Goal: Task Accomplishment & Management: Use online tool/utility

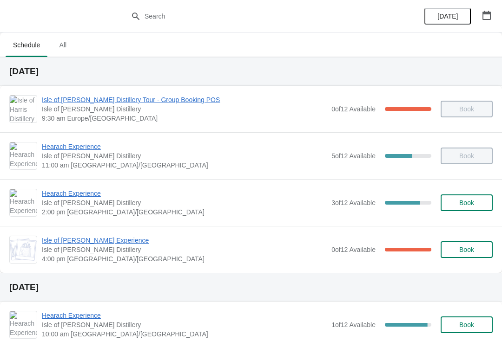
click at [69, 198] on span "Hearach Experience" at bounding box center [184, 193] width 285 height 9
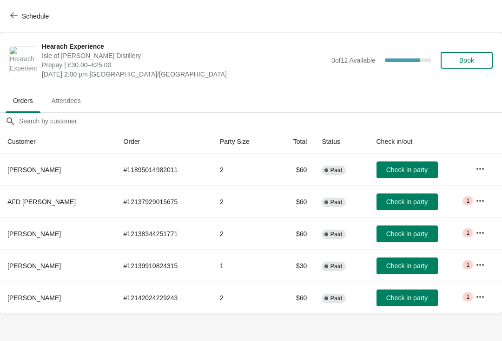
click at [474, 206] on button "button" at bounding box center [480, 201] width 17 height 17
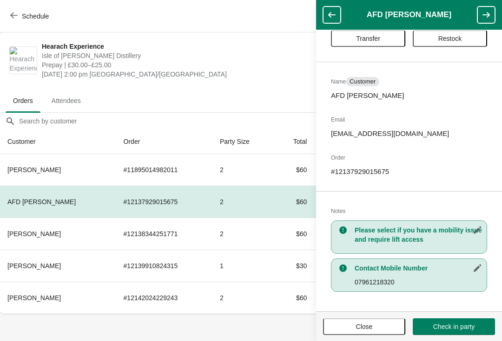
scroll to position [28, 0]
click at [11, 12] on icon "button" at bounding box center [13, 15] width 7 height 7
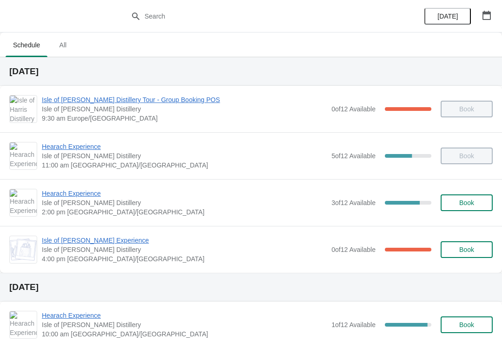
click at [69, 195] on span "Hearach Experience" at bounding box center [184, 193] width 285 height 9
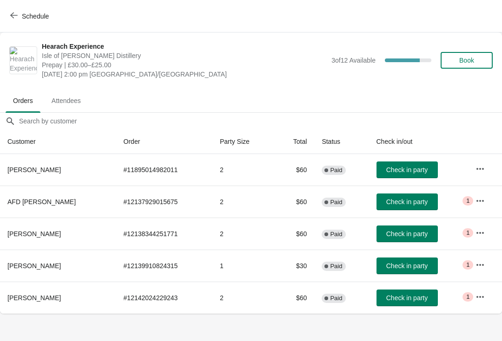
click at [472, 229] on button "button" at bounding box center [480, 233] width 17 height 17
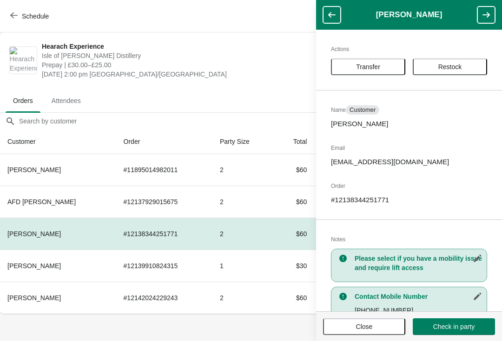
click at [11, 13] on icon "button" at bounding box center [13, 15] width 7 height 7
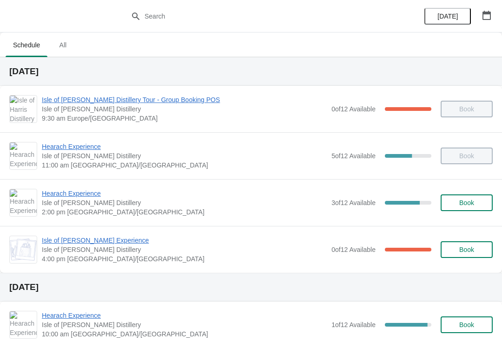
click at [62, 197] on span "Hearach Experience" at bounding box center [184, 193] width 285 height 9
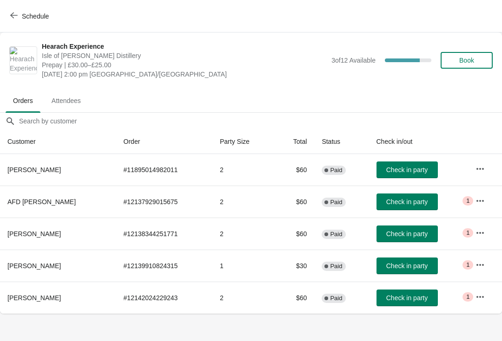
click at [484, 234] on icon "button" at bounding box center [479, 233] width 9 height 9
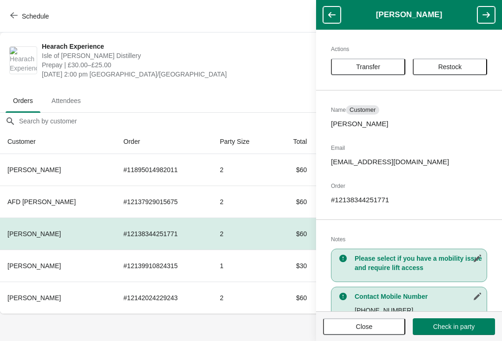
click at [369, 328] on span "Close" at bounding box center [364, 326] width 17 height 7
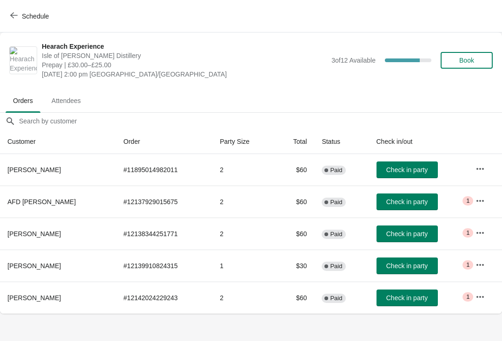
click at [481, 269] on icon "button" at bounding box center [479, 265] width 9 height 9
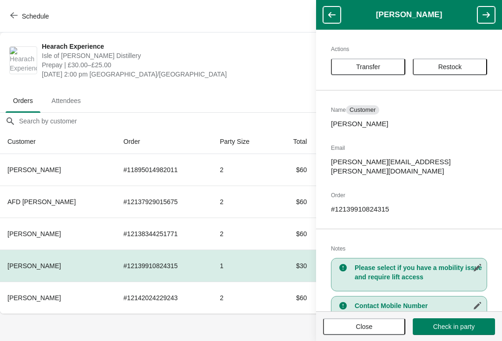
click at [360, 331] on span "Close" at bounding box center [364, 326] width 17 height 7
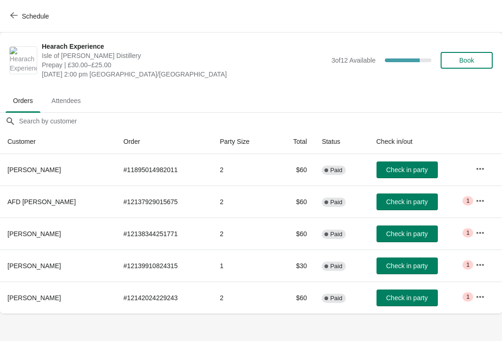
click at [481, 303] on button "button" at bounding box center [480, 297] width 17 height 17
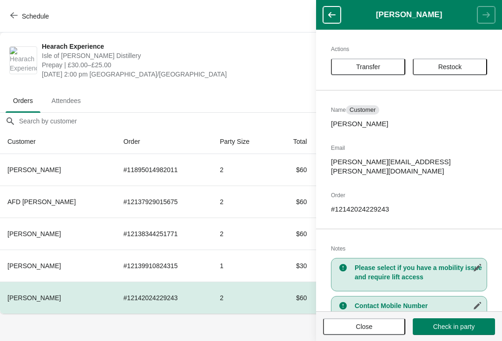
click at [356, 334] on button "Close" at bounding box center [364, 327] width 82 height 17
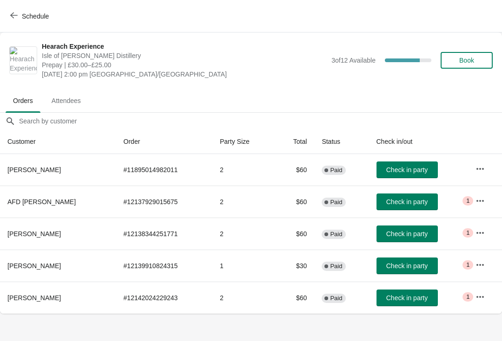
click at [16, 20] on span "button" at bounding box center [13, 16] width 7 height 9
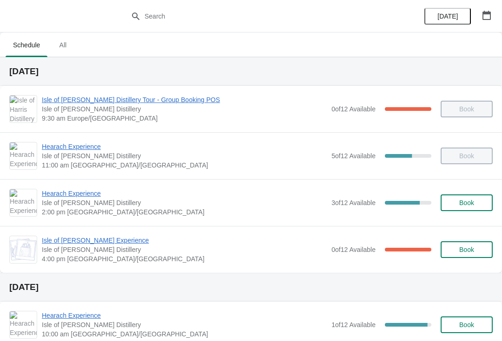
click at [486, 16] on icon "button" at bounding box center [486, 15] width 9 height 9
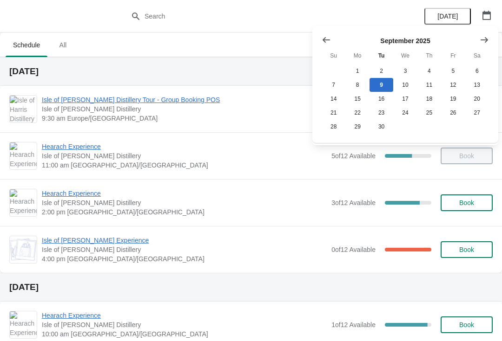
click at [196, 77] on div "[DATE]" at bounding box center [251, 71] width 502 height 29
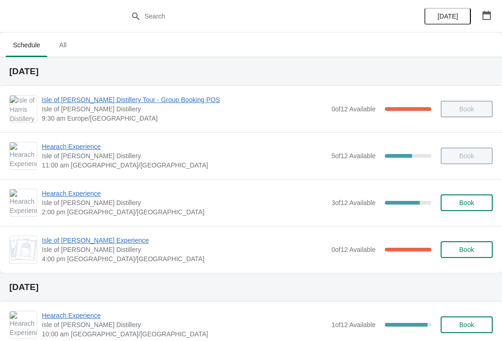
click at [96, 190] on span "Hearach Experience" at bounding box center [184, 193] width 285 height 9
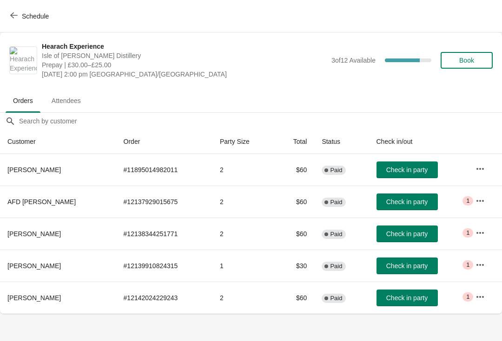
click at [413, 201] on span "Check in party" at bounding box center [406, 201] width 41 height 7
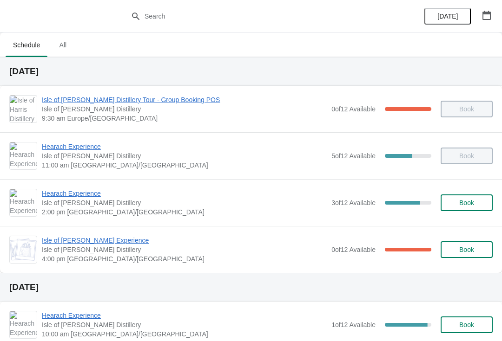
click at [67, 189] on span "Hearach Experience" at bounding box center [184, 193] width 285 height 9
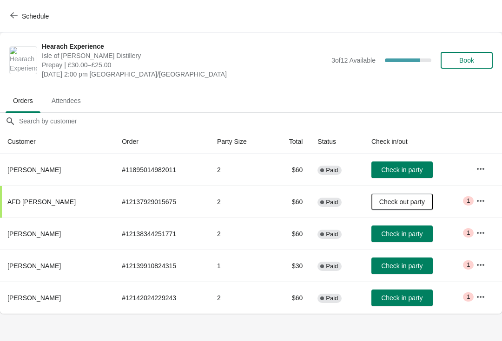
click at [395, 227] on button "Check in party" at bounding box center [401, 234] width 61 height 17
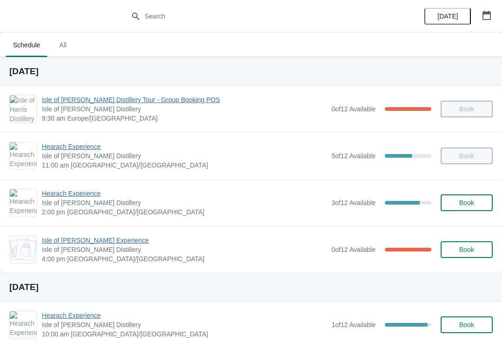
click at [92, 195] on span "Hearach Experience" at bounding box center [184, 193] width 285 height 9
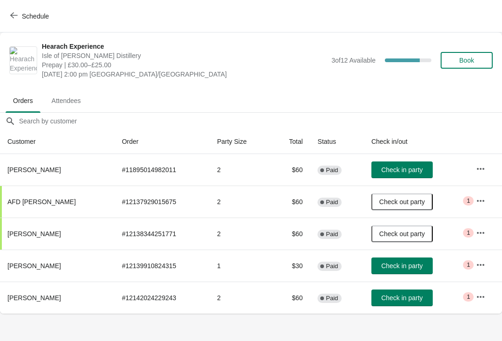
click at [415, 262] on span "Check in party" at bounding box center [401, 265] width 41 height 7
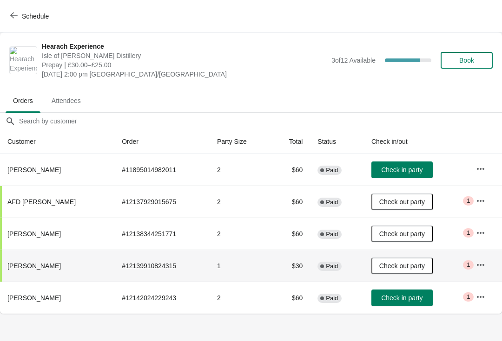
click at [395, 168] on span "Check in party" at bounding box center [401, 169] width 41 height 7
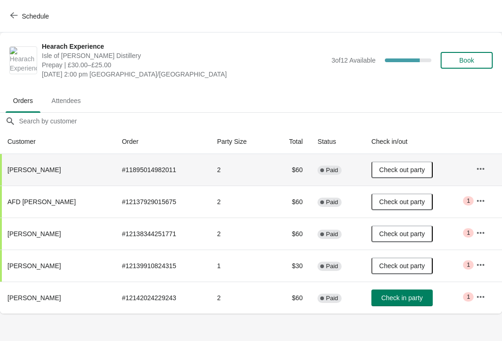
click at [405, 303] on button "Check in party" at bounding box center [401, 298] width 61 height 17
